Goal: Obtain resource: Download file/media

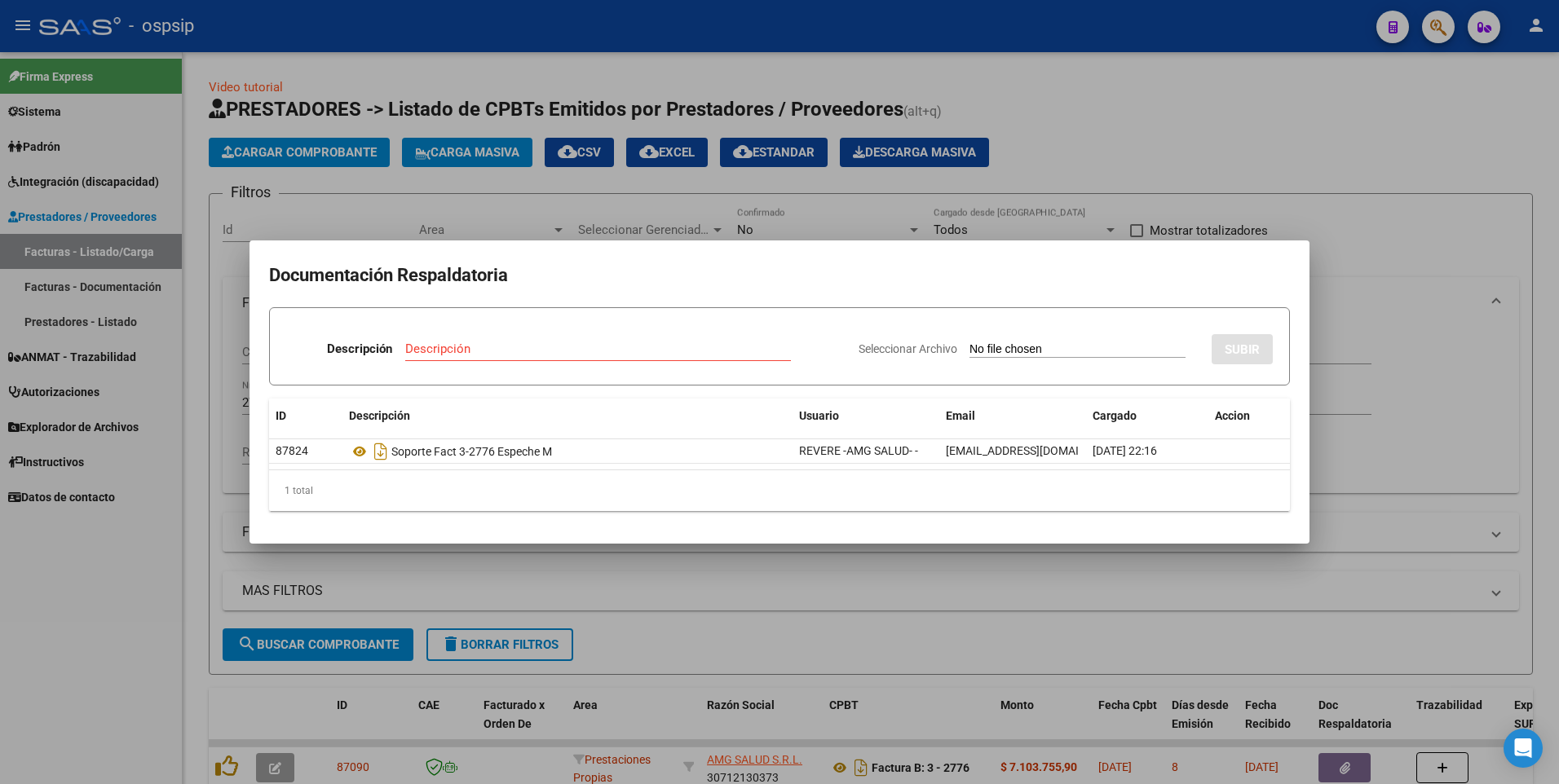
scroll to position [115, 0]
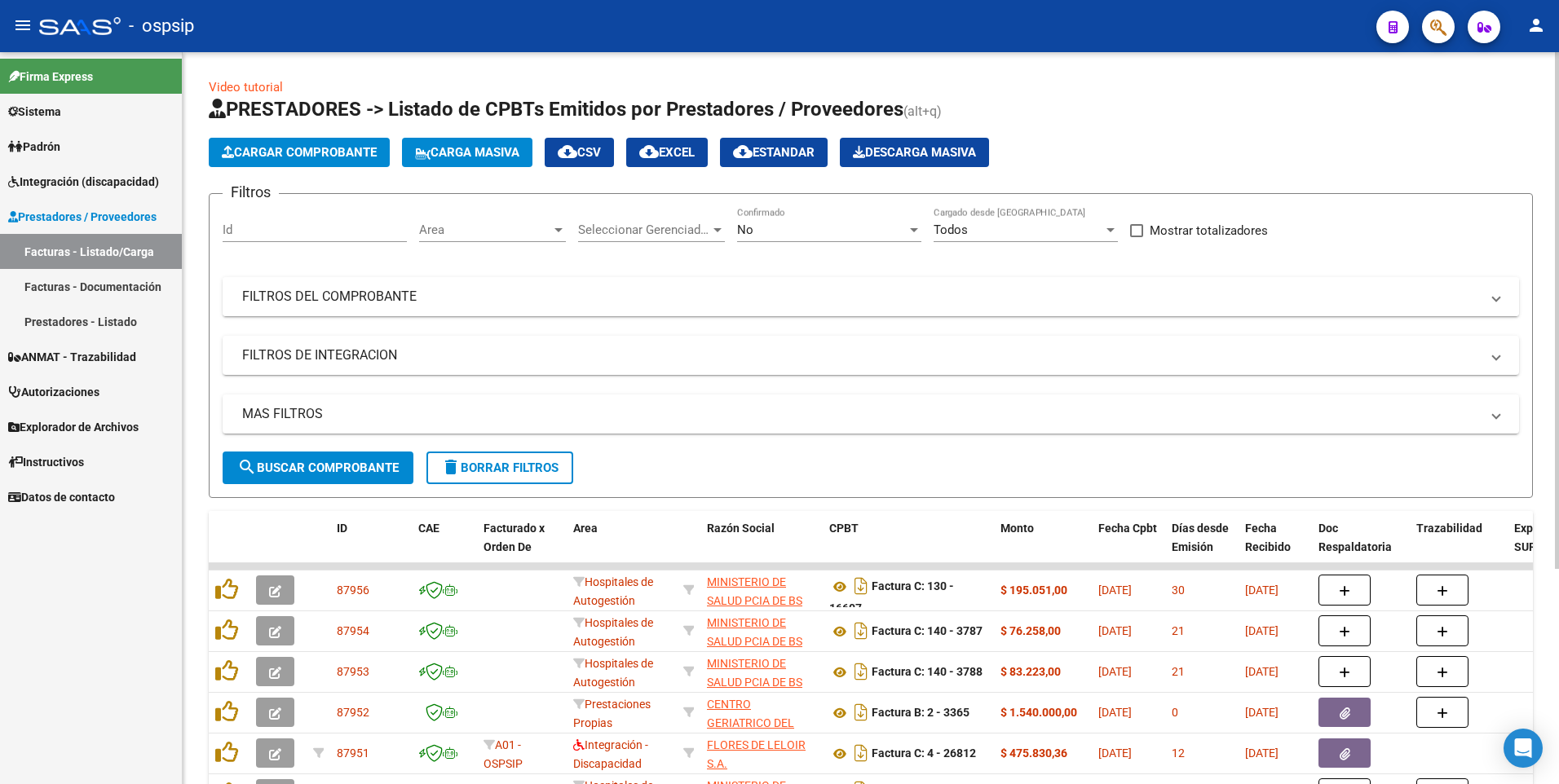
click at [324, 291] on mat-panel-title "FILTROS DEL COMPROBANTE" at bounding box center [861, 296] width 1238 height 18
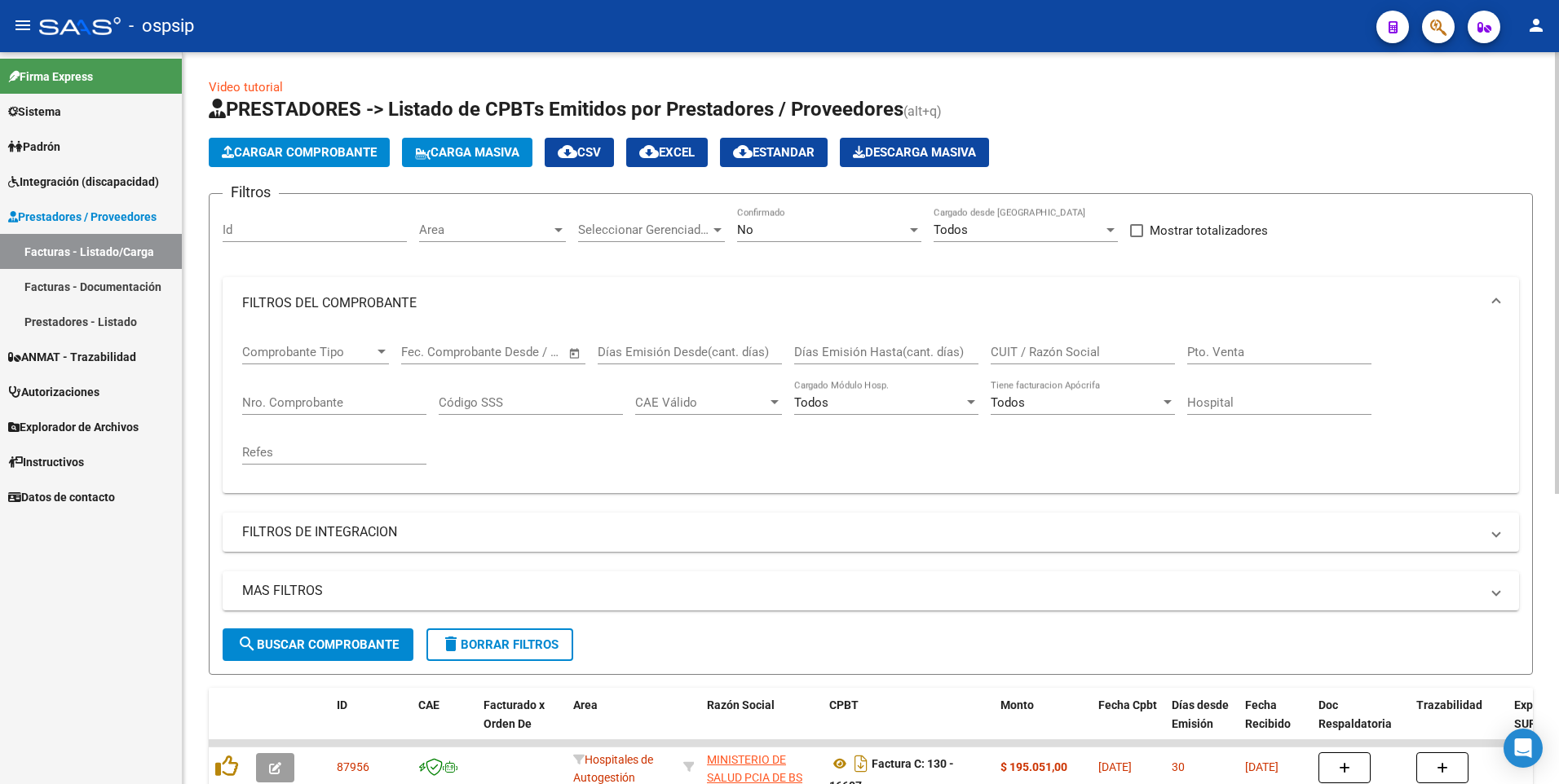
click at [335, 392] on div "Nro. Comprobante" at bounding box center [334, 397] width 184 height 35
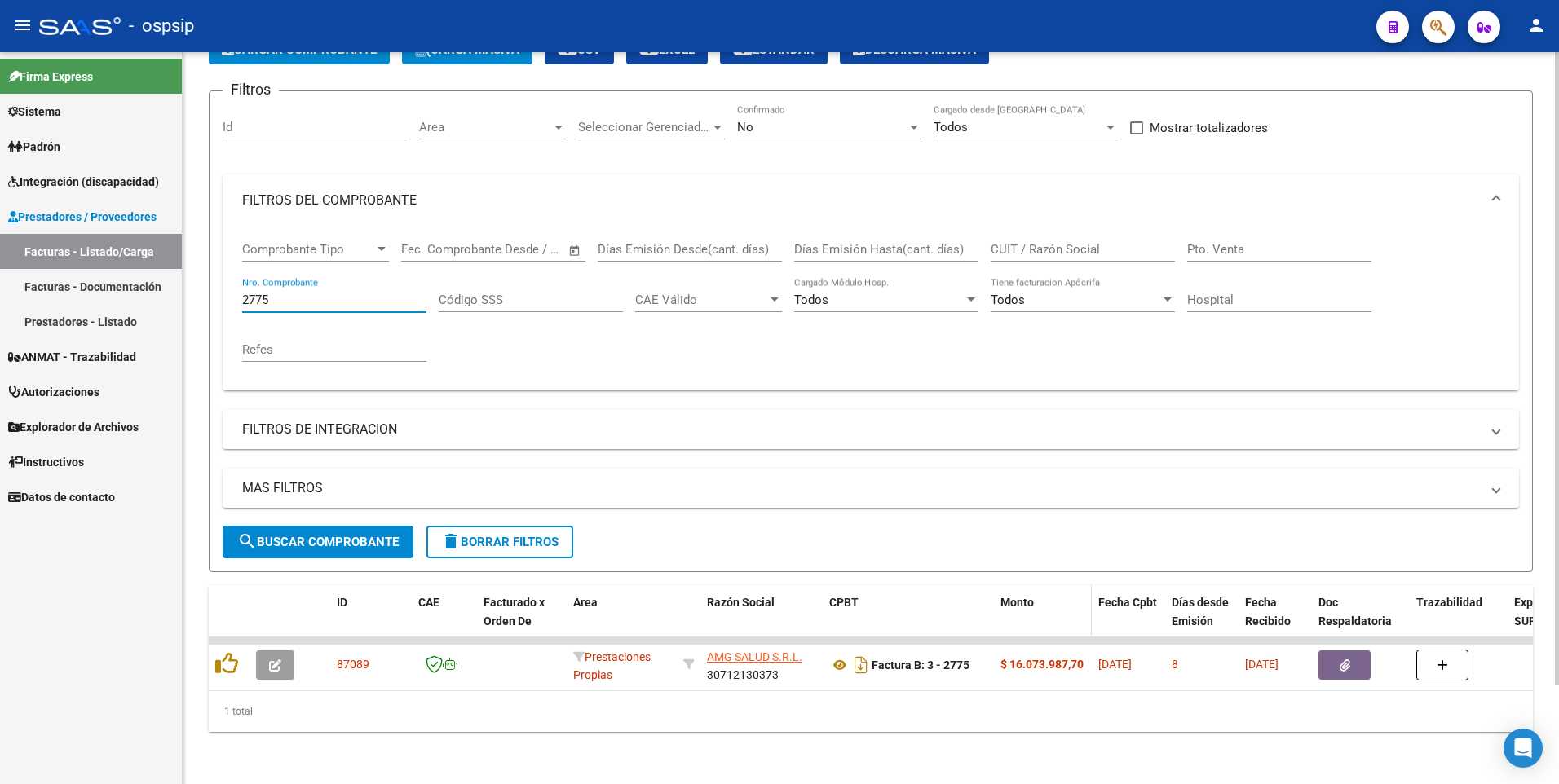
scroll to position [115, 0]
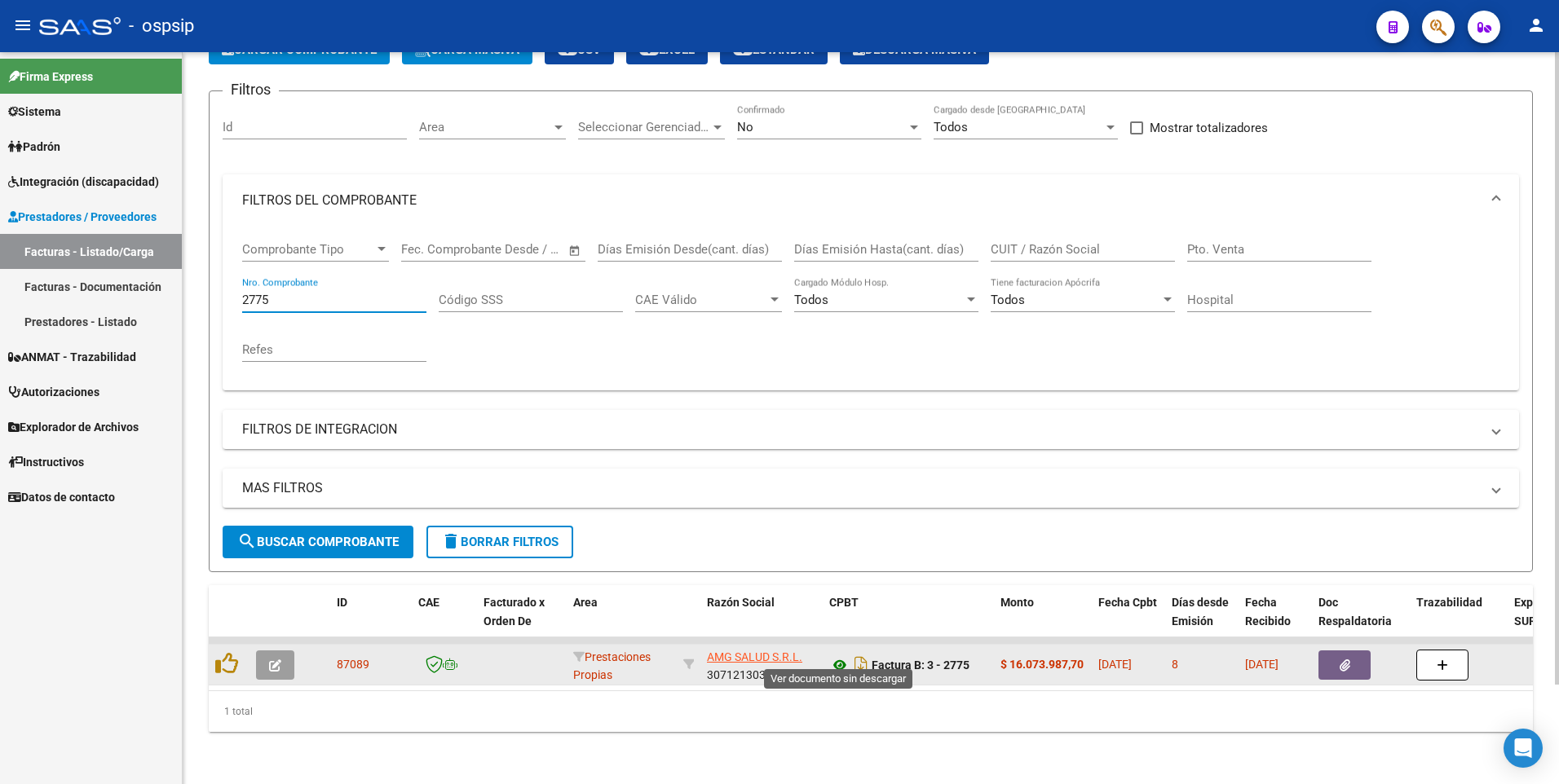
type input "2775"
click at [839, 656] on icon at bounding box center [840, 665] width 21 height 19
click at [1343, 660] on icon "button" at bounding box center [1345, 665] width 11 height 13
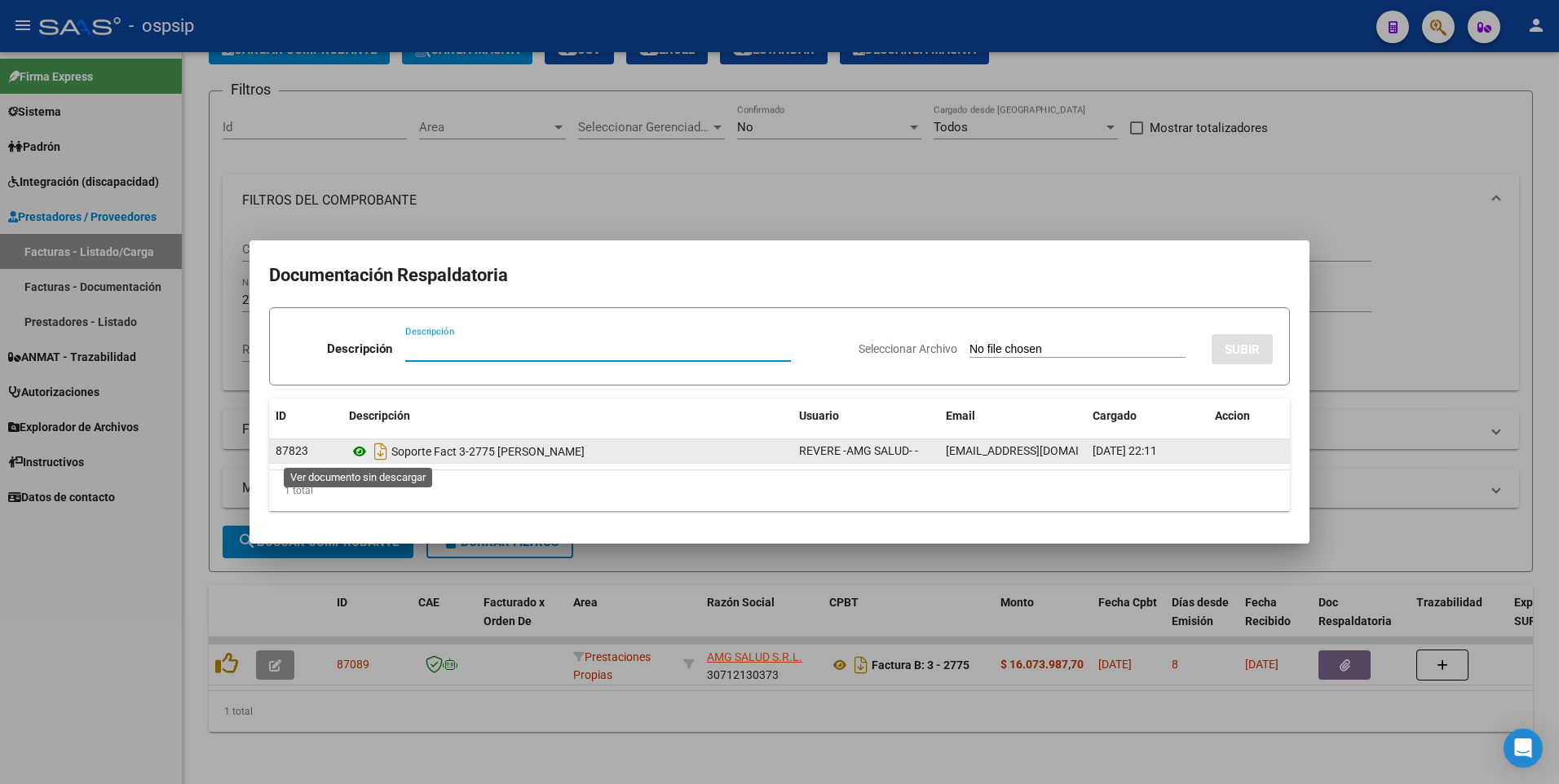
click at [358, 456] on icon at bounding box center [360, 451] width 21 height 19
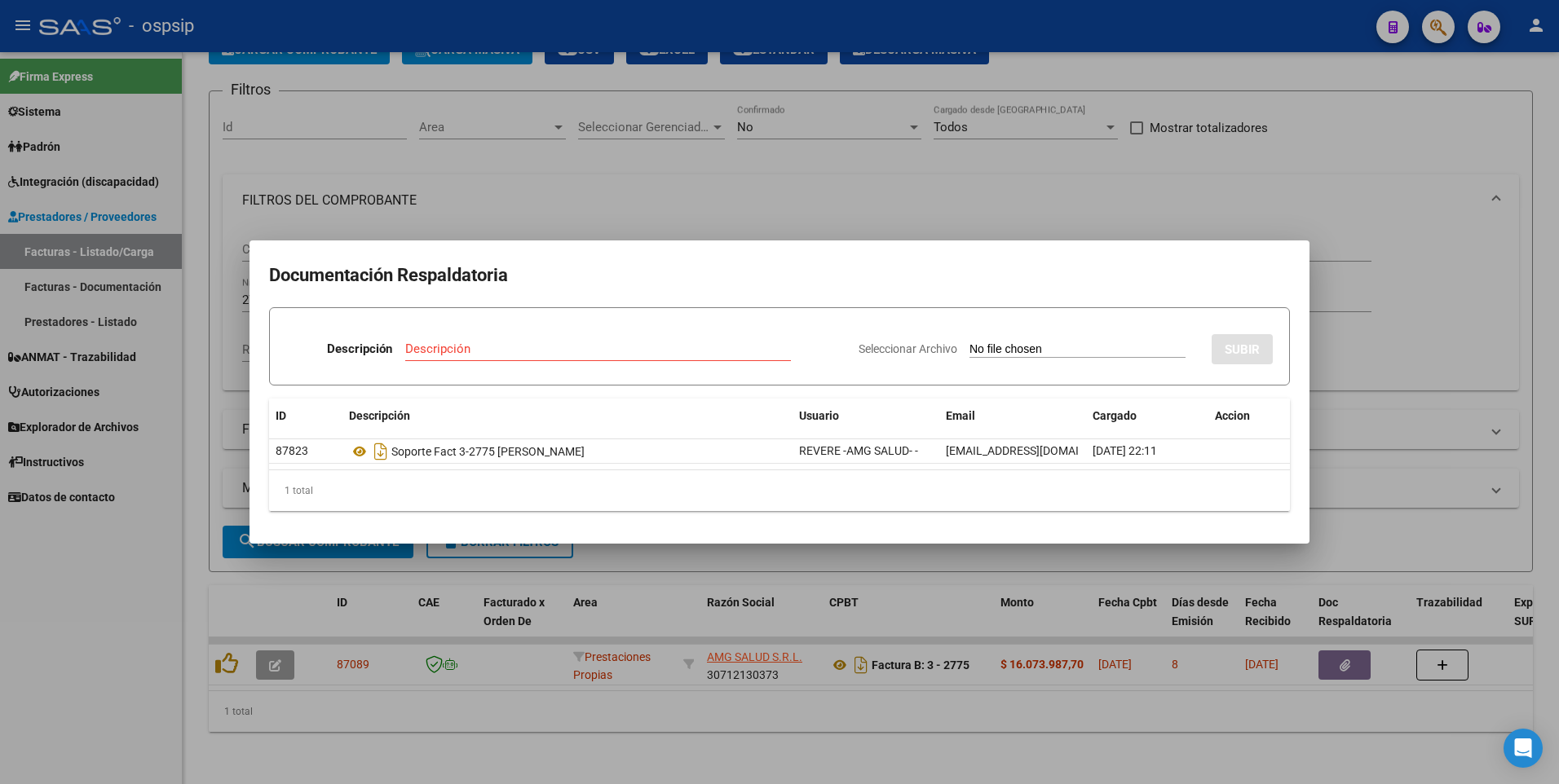
click at [1374, 127] on div at bounding box center [780, 392] width 1559 height 784
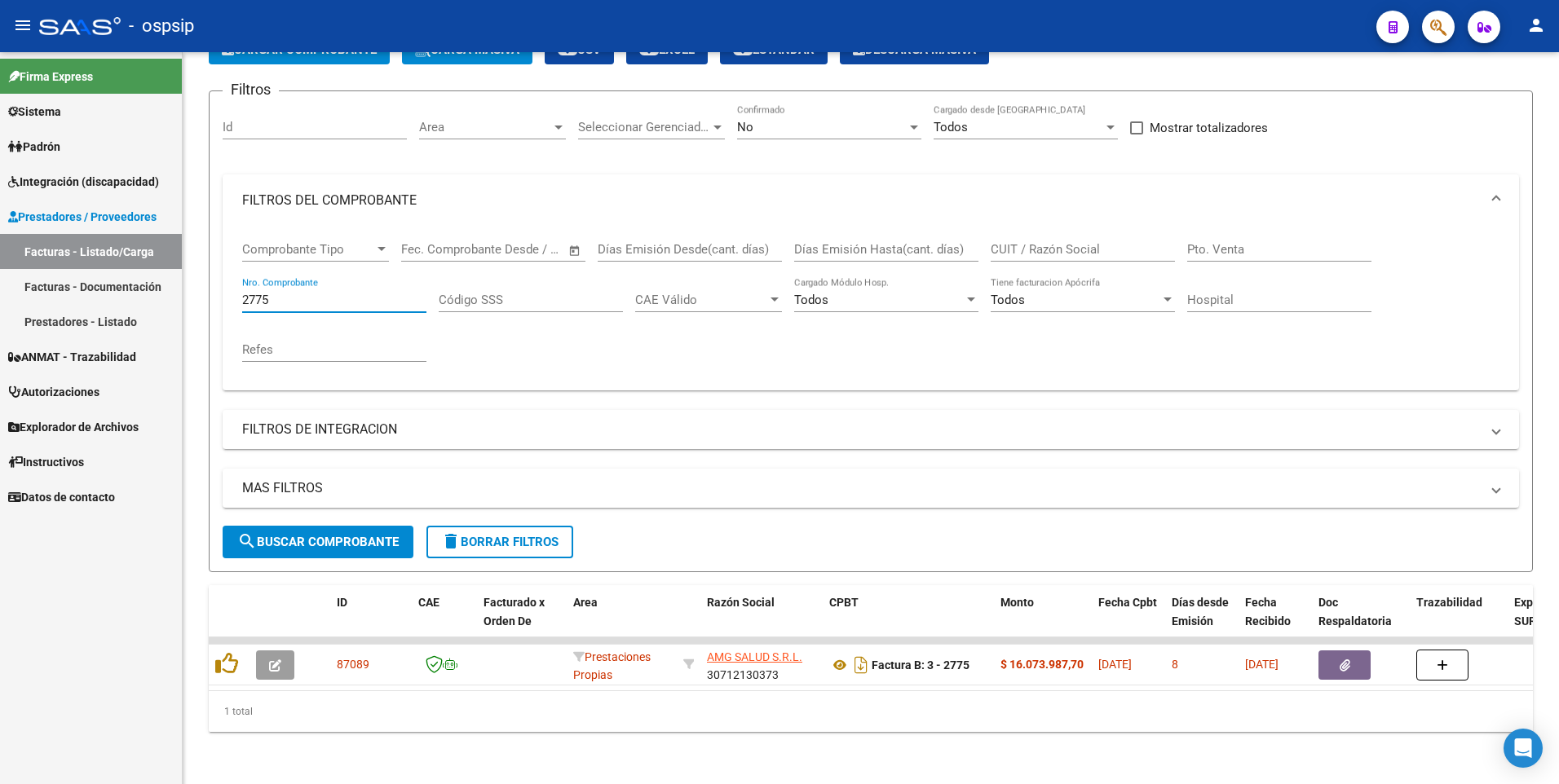
drag, startPoint x: 297, startPoint y: 287, endPoint x: 96, endPoint y: 288, distance: 201.0
click at [96, 288] on mat-sidenav-container "Firma Express Sistema Usuarios Todos los Usuarios Padrón Afiliados Empadronados…" at bounding box center [780, 418] width 1559 height 732
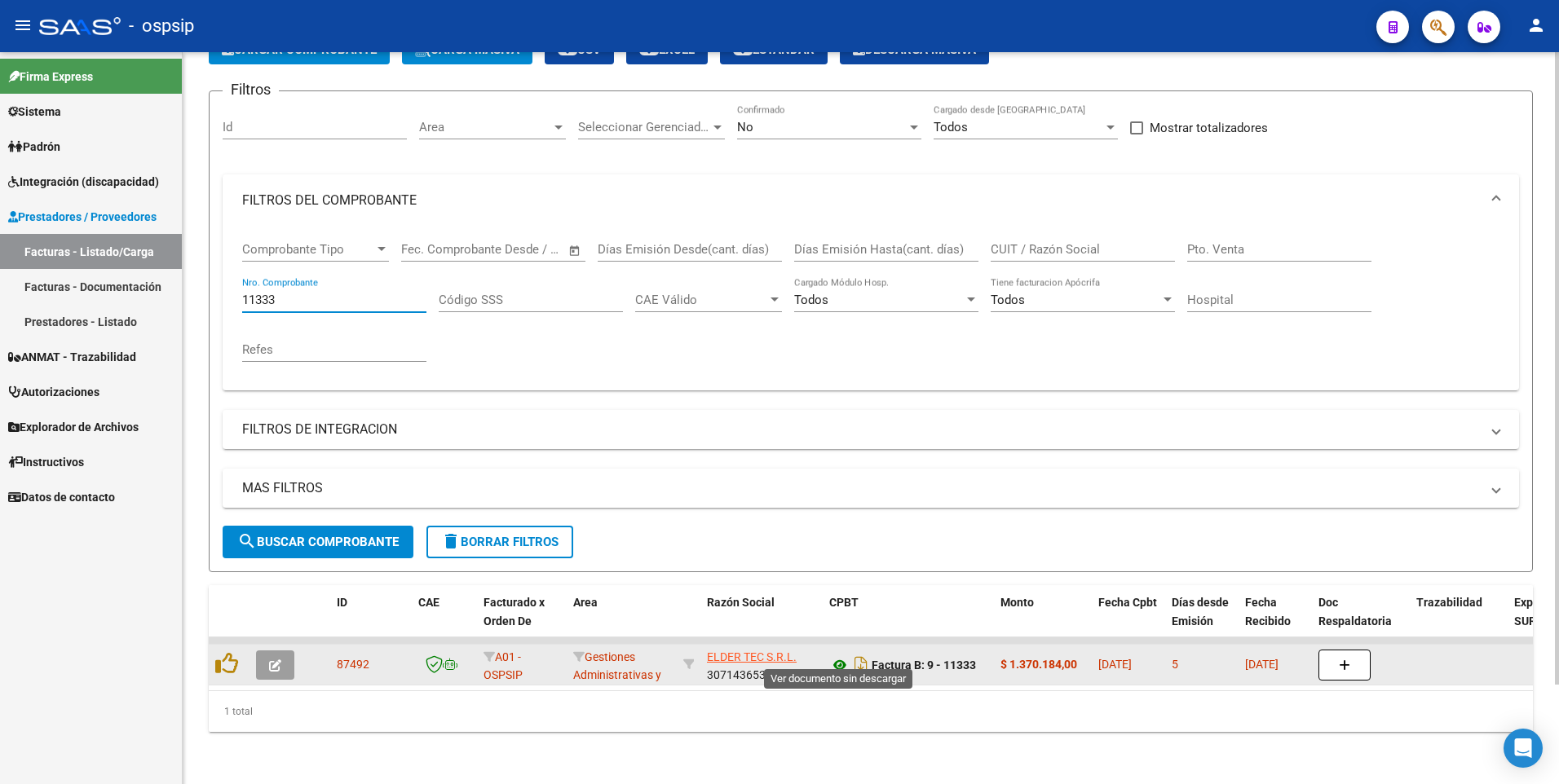
type input "11333"
click at [840, 656] on icon at bounding box center [840, 665] width 21 height 19
